Goal: Task Accomplishment & Management: Complete application form

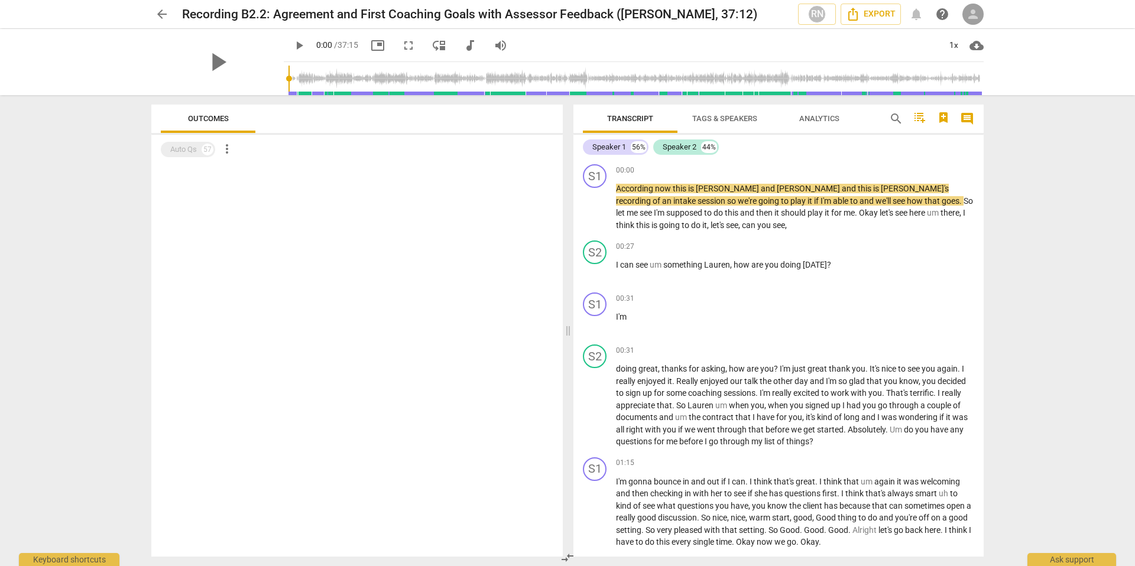
click at [977, 11] on span "person" at bounding box center [973, 14] width 14 height 14
click at [983, 32] on li "Login" at bounding box center [983, 28] width 43 height 28
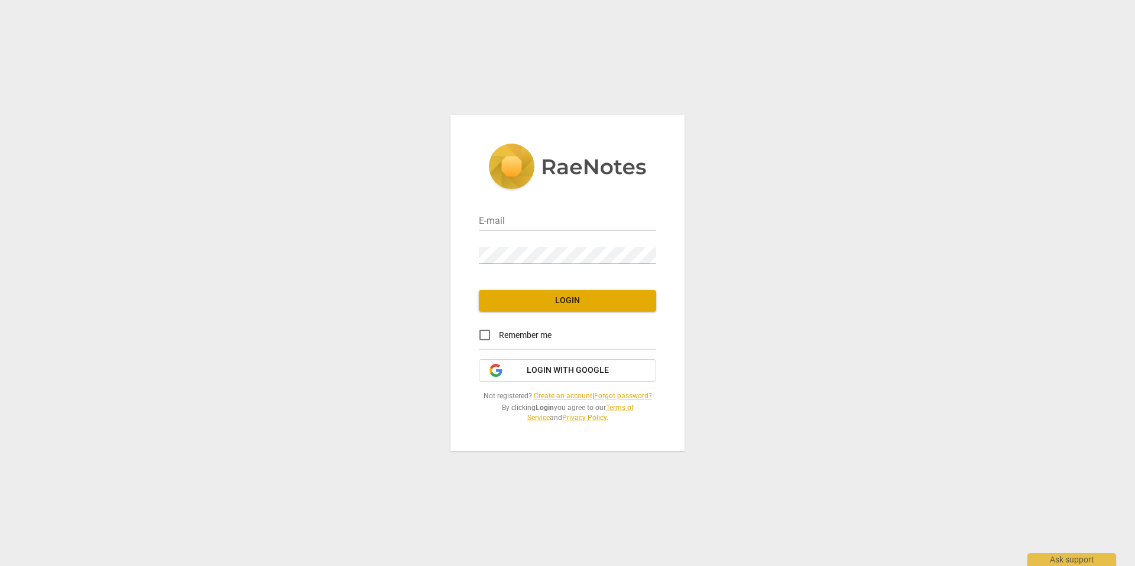
click at [528, 207] on div "E-mail" at bounding box center [567, 217] width 177 height 27
click at [504, 222] on input "email" at bounding box center [567, 221] width 177 height 17
click at [545, 394] on link "Create an account" at bounding box center [563, 396] width 59 height 8
